Goal: Task Accomplishment & Management: Manage account settings

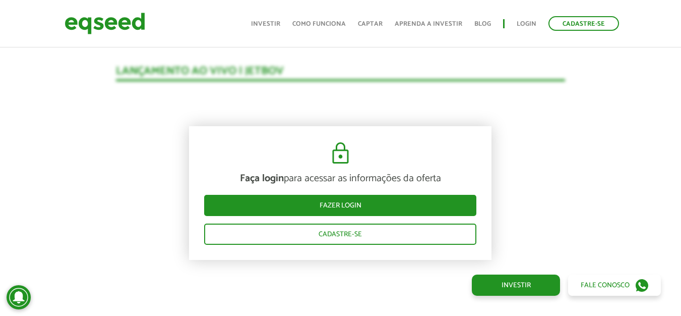
scroll to position [1005, 0]
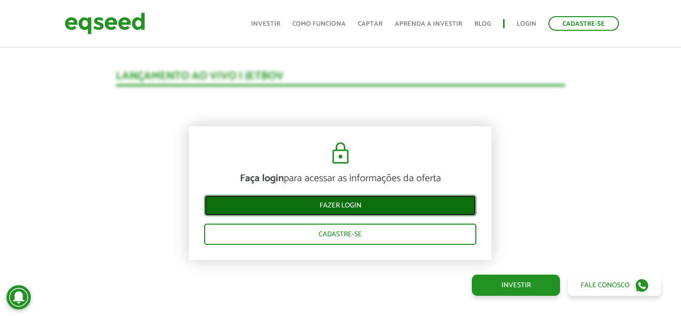
click at [320, 202] on link "Fazer login" at bounding box center [340, 205] width 272 height 21
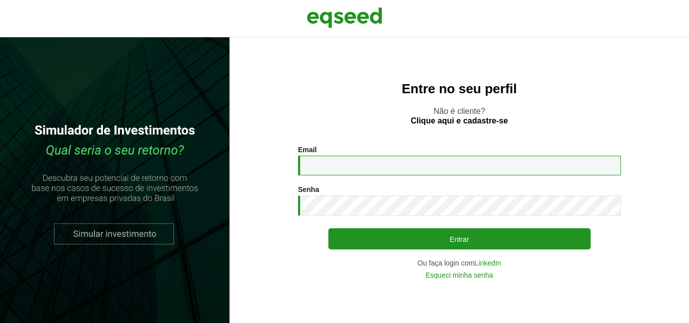
drag, startPoint x: 0, startPoint y: 0, endPoint x: 325, endPoint y: 168, distance: 366.1
click at [325, 166] on input "Email *" at bounding box center [459, 166] width 323 height 20
type input "**********"
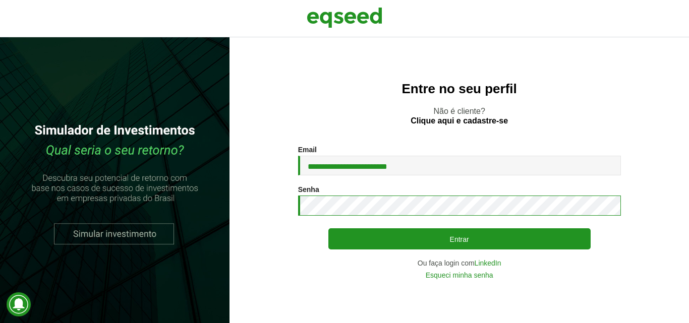
click at [328, 228] on button "Entrar" at bounding box center [459, 238] width 262 height 21
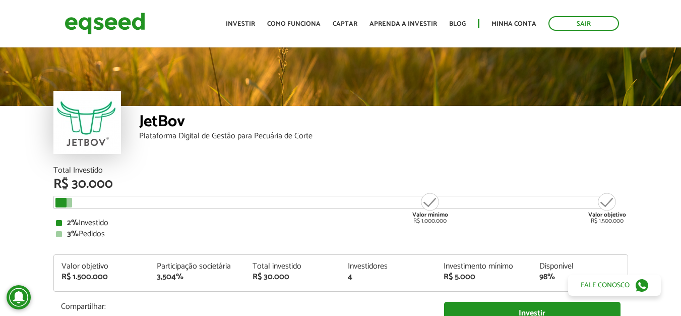
scroll to position [1030, 0]
